Goal: Information Seeking & Learning: Learn about a topic

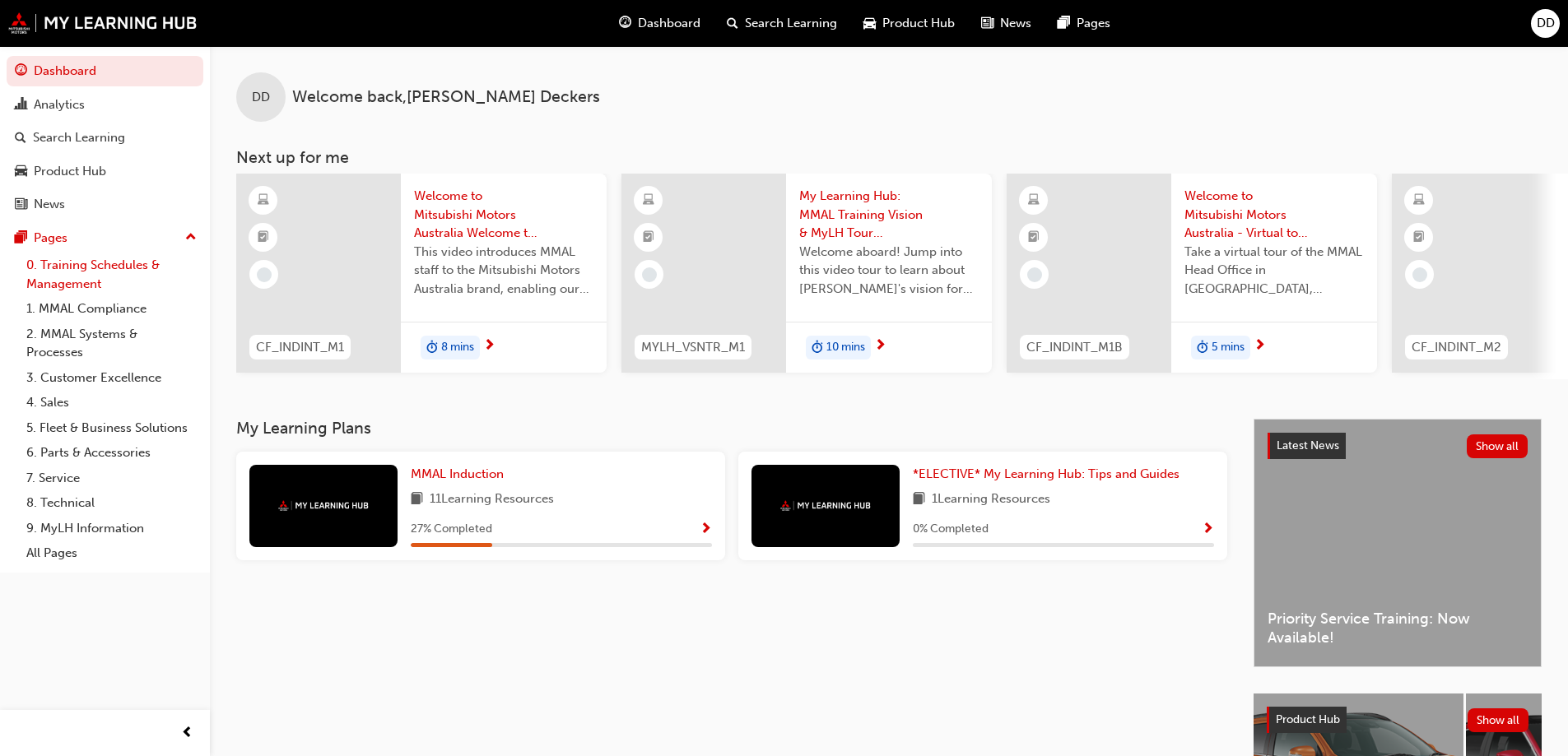
click at [89, 268] on link "0. Training Schedules & Management" at bounding box center [111, 275] width 183 height 43
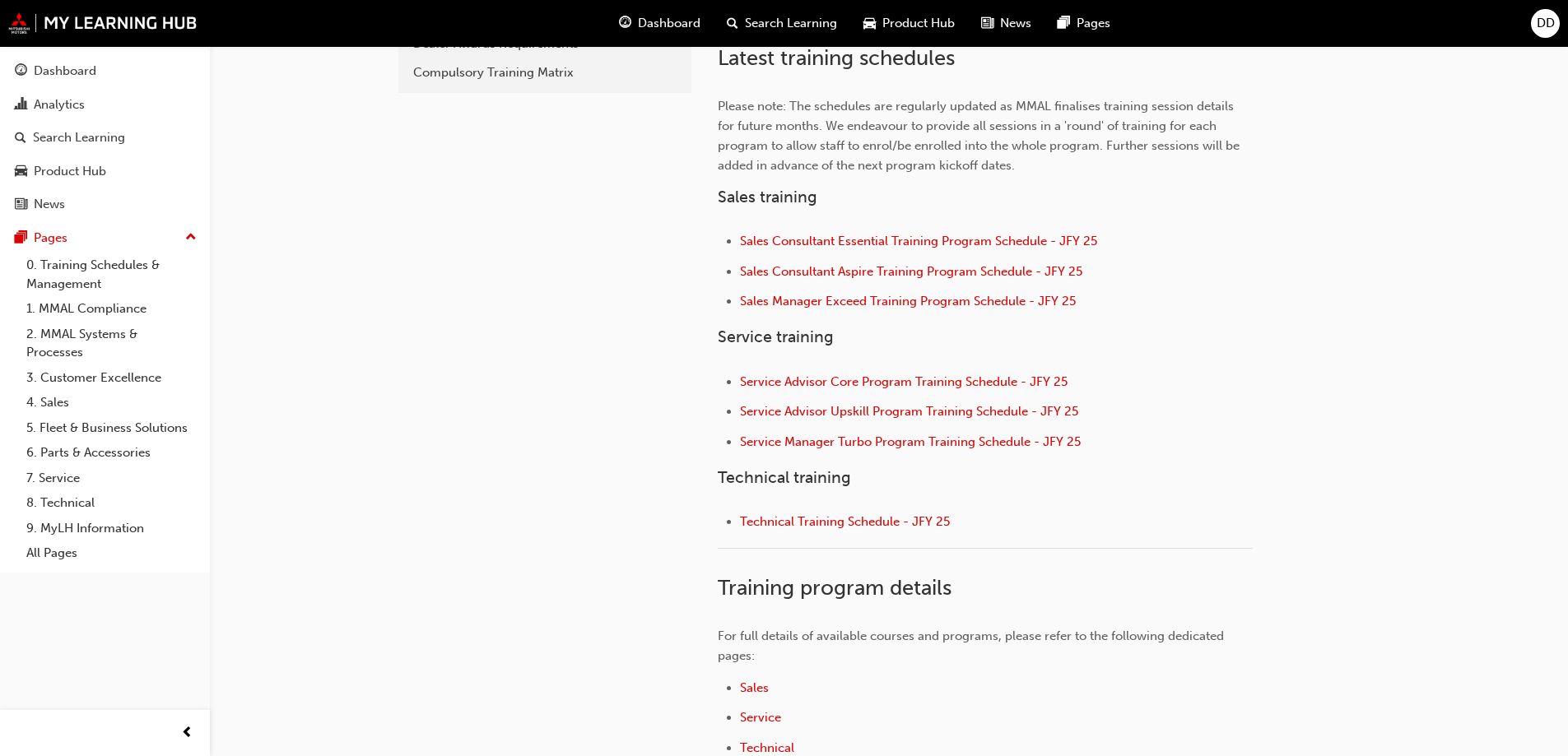
scroll to position [533, 0]
click at [814, 521] on span "Technical Training Schedule - JFY 25" at bounding box center [845, 521] width 210 height 14
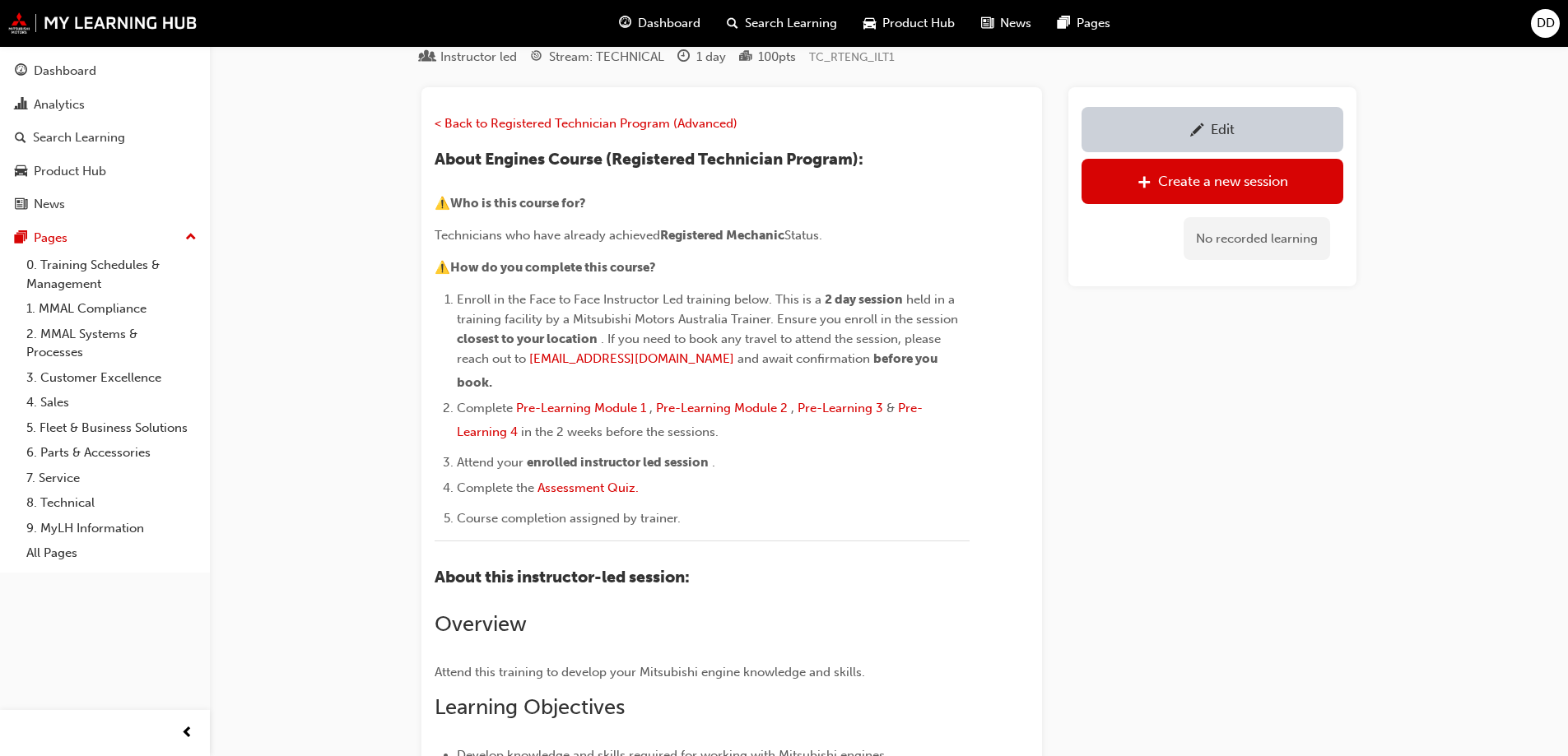
scroll to position [97, 0]
click at [70, 268] on link "0. Training Schedules & Management" at bounding box center [111, 275] width 183 height 43
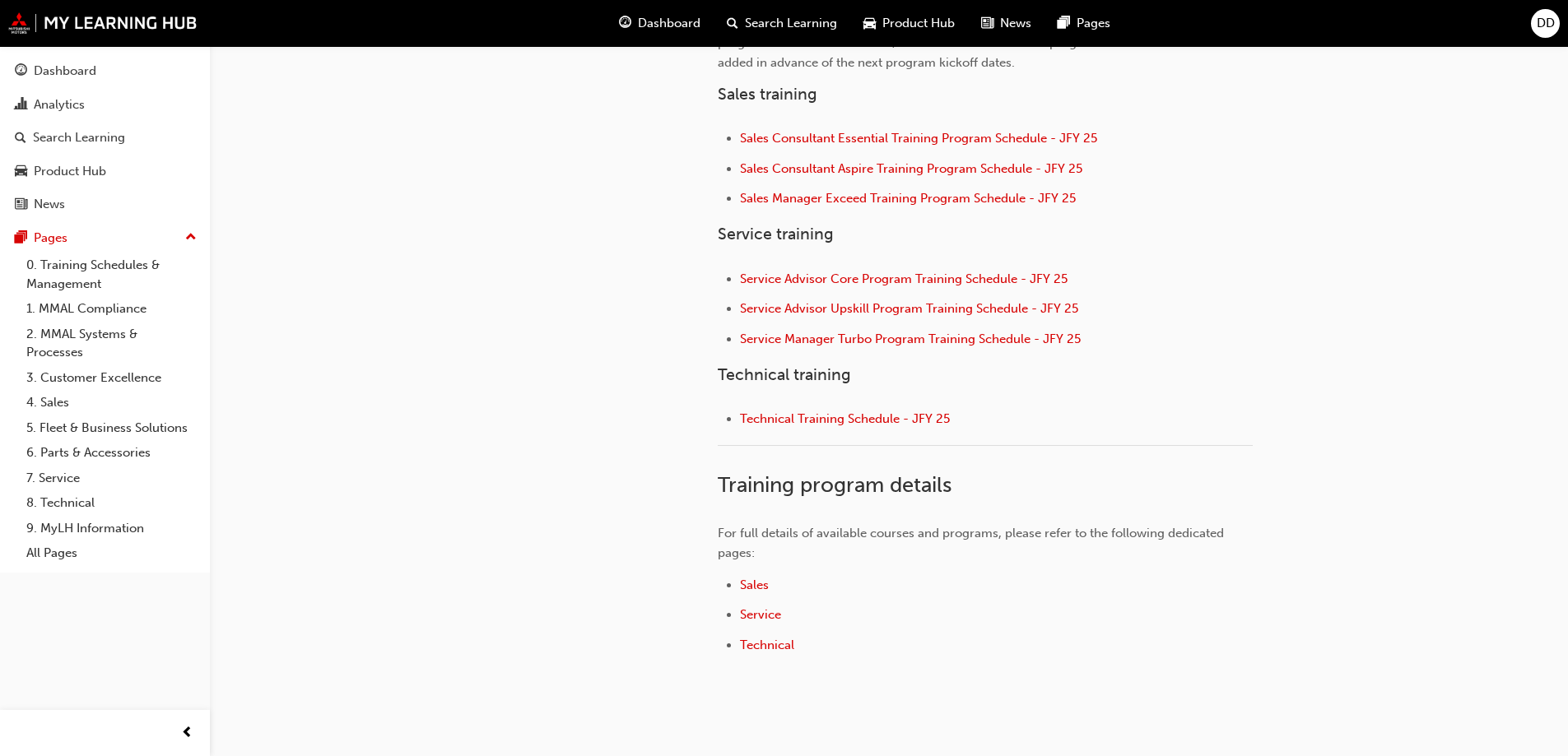
scroll to position [636, 0]
click at [806, 420] on span "Technical Training Schedule - JFY 25" at bounding box center [845, 418] width 210 height 14
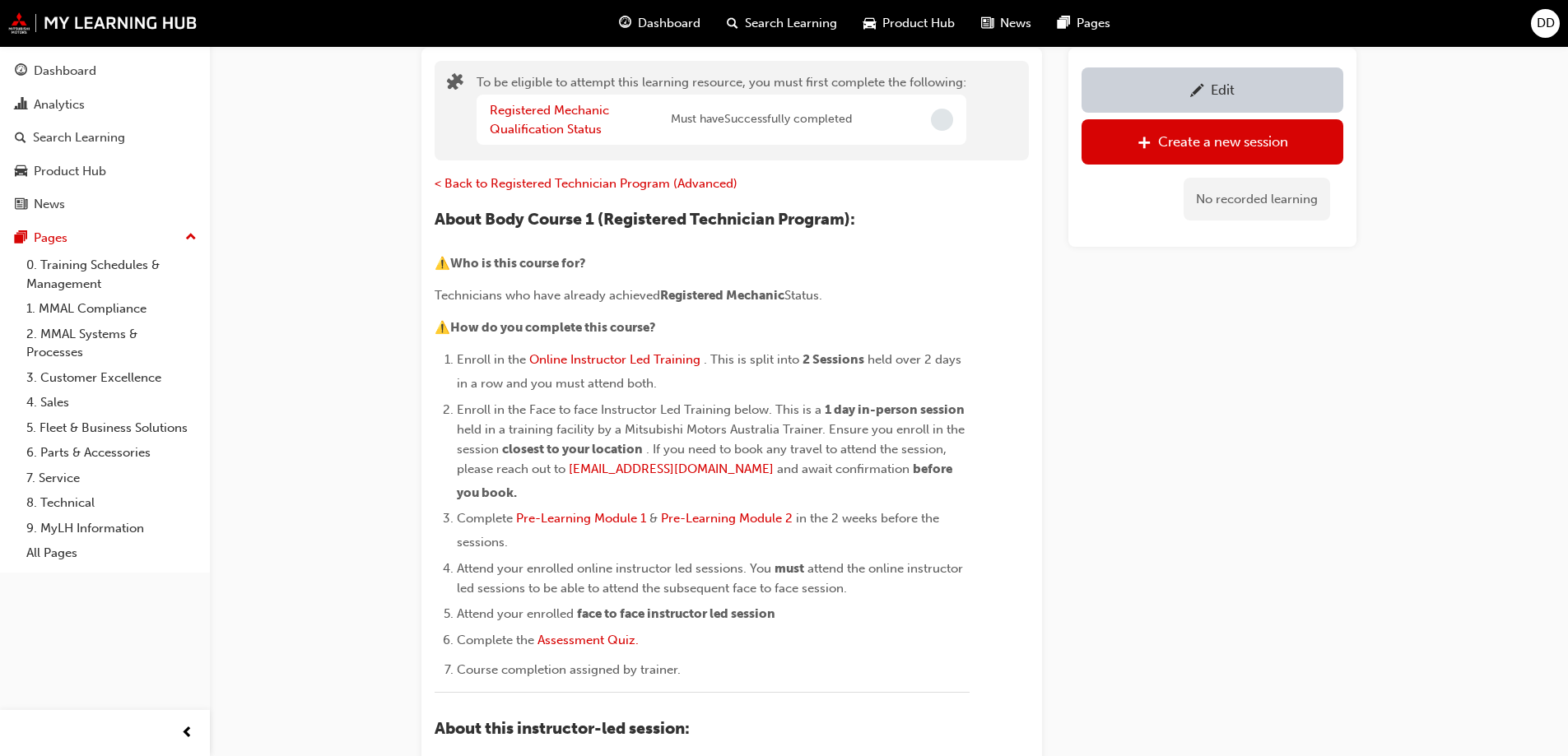
scroll to position [131, 0]
